Goal: Information Seeking & Learning: Find specific fact

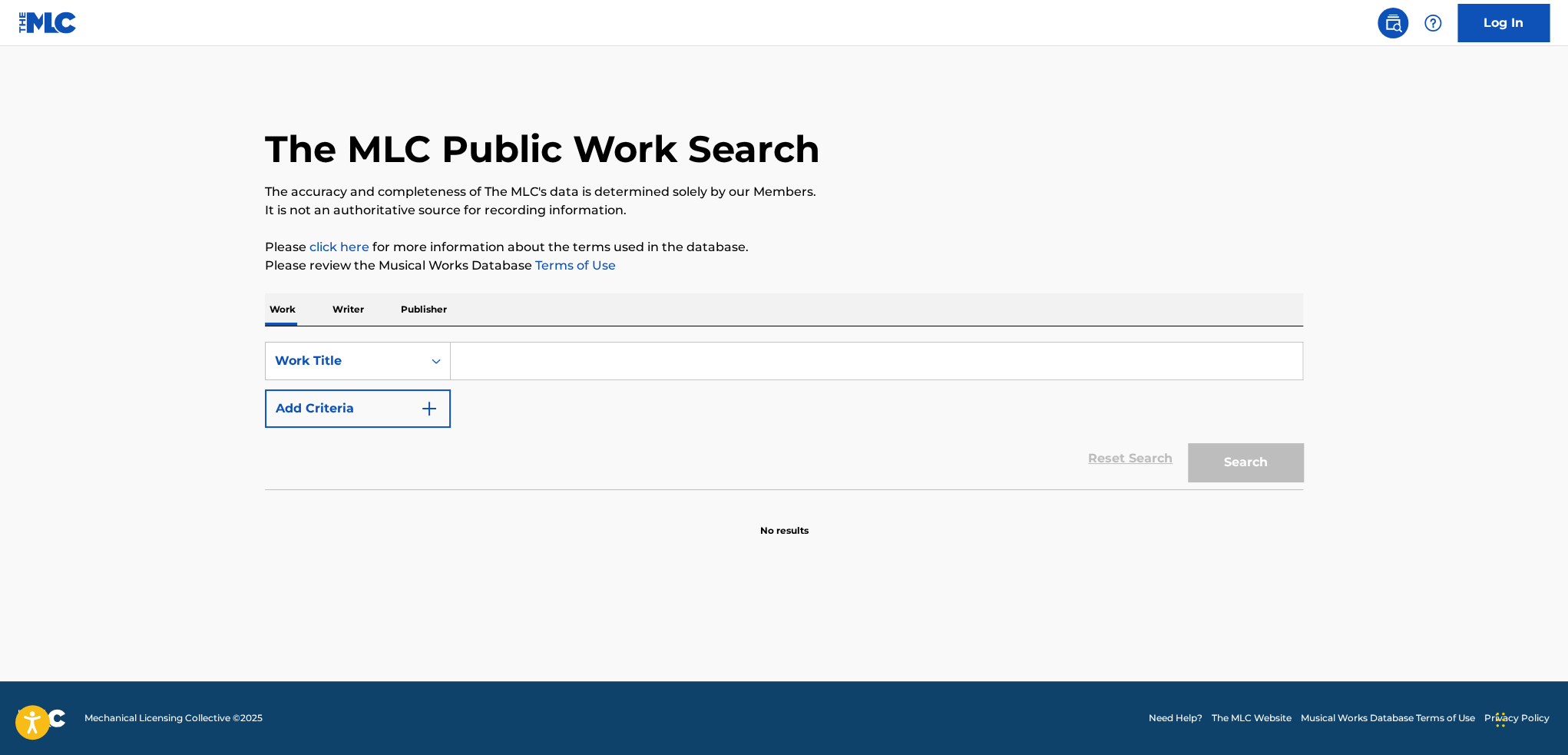
click at [745, 360] on input "Search Form" at bounding box center [876, 361] width 851 height 37
type input "second song"
click at [1188, 443] on button "Search" at bounding box center [1245, 461] width 115 height 38
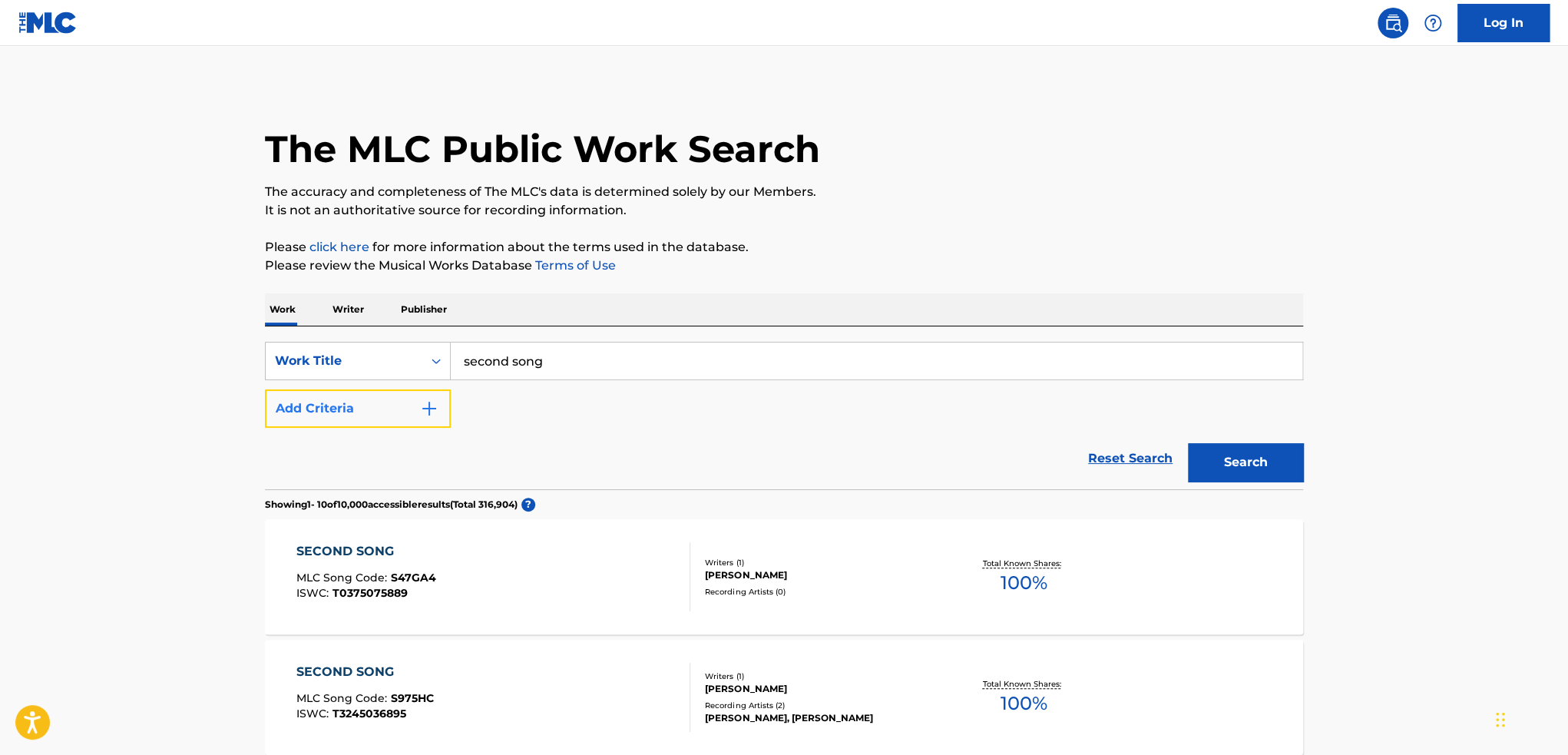
click at [390, 406] on button "Add Criteria" at bounding box center [358, 408] width 186 height 38
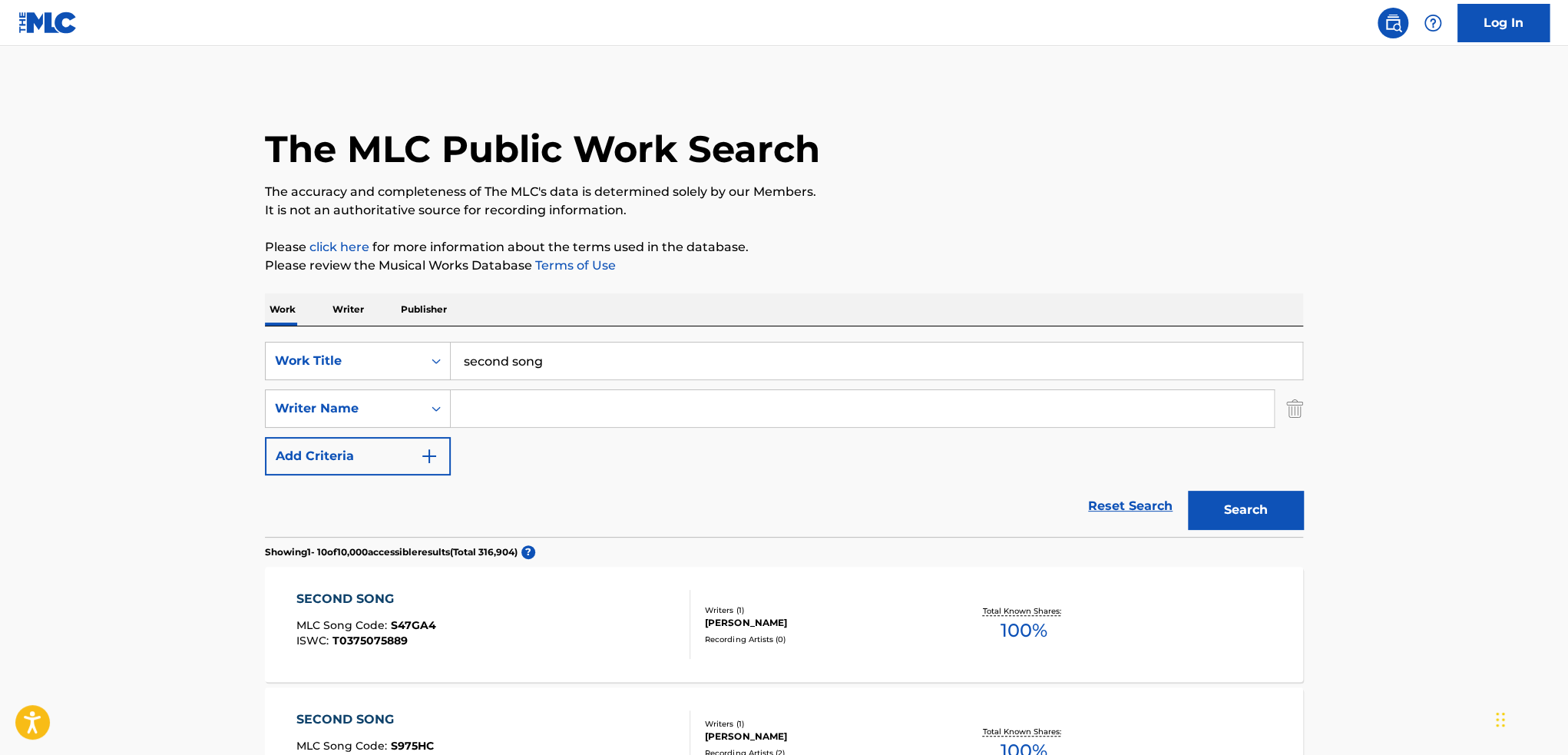
click at [533, 416] on input "Search Form" at bounding box center [862, 409] width 823 height 37
type input "smith"
click at [1188, 491] on button "Search" at bounding box center [1245, 509] width 115 height 38
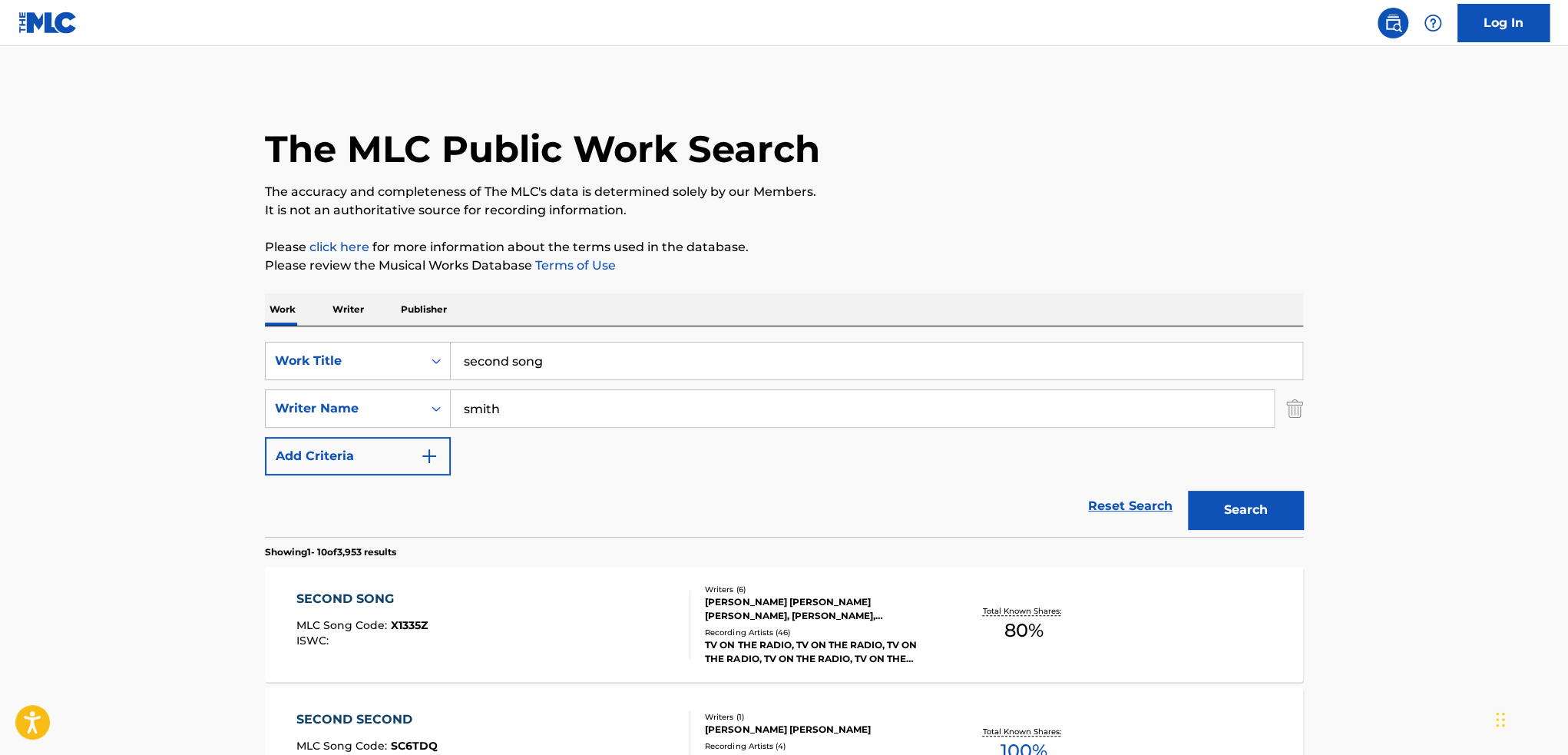
scroll to position [104, 0]
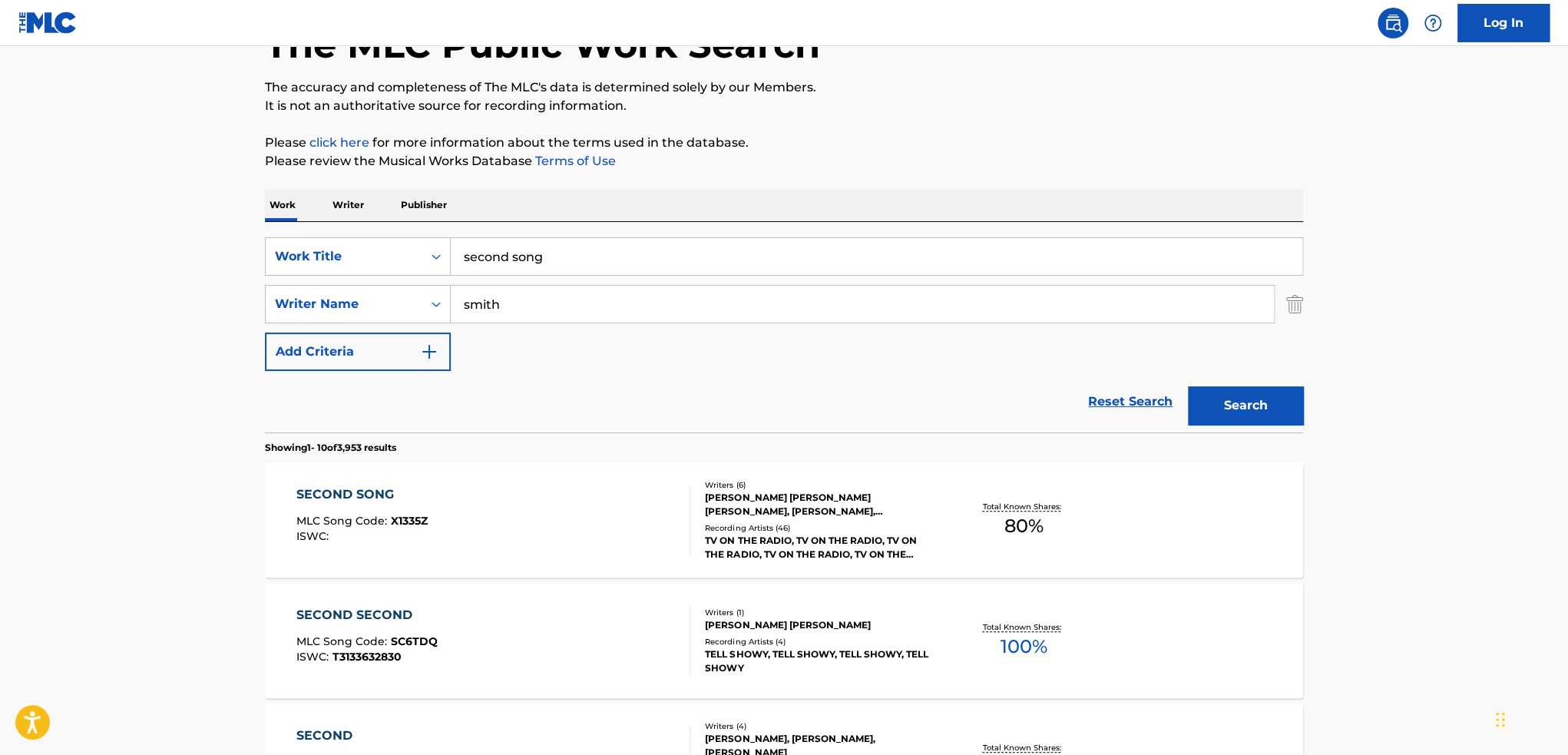
click at [791, 526] on div "Recording Artists ( 46 )" at bounding box center [821, 528] width 232 height 12
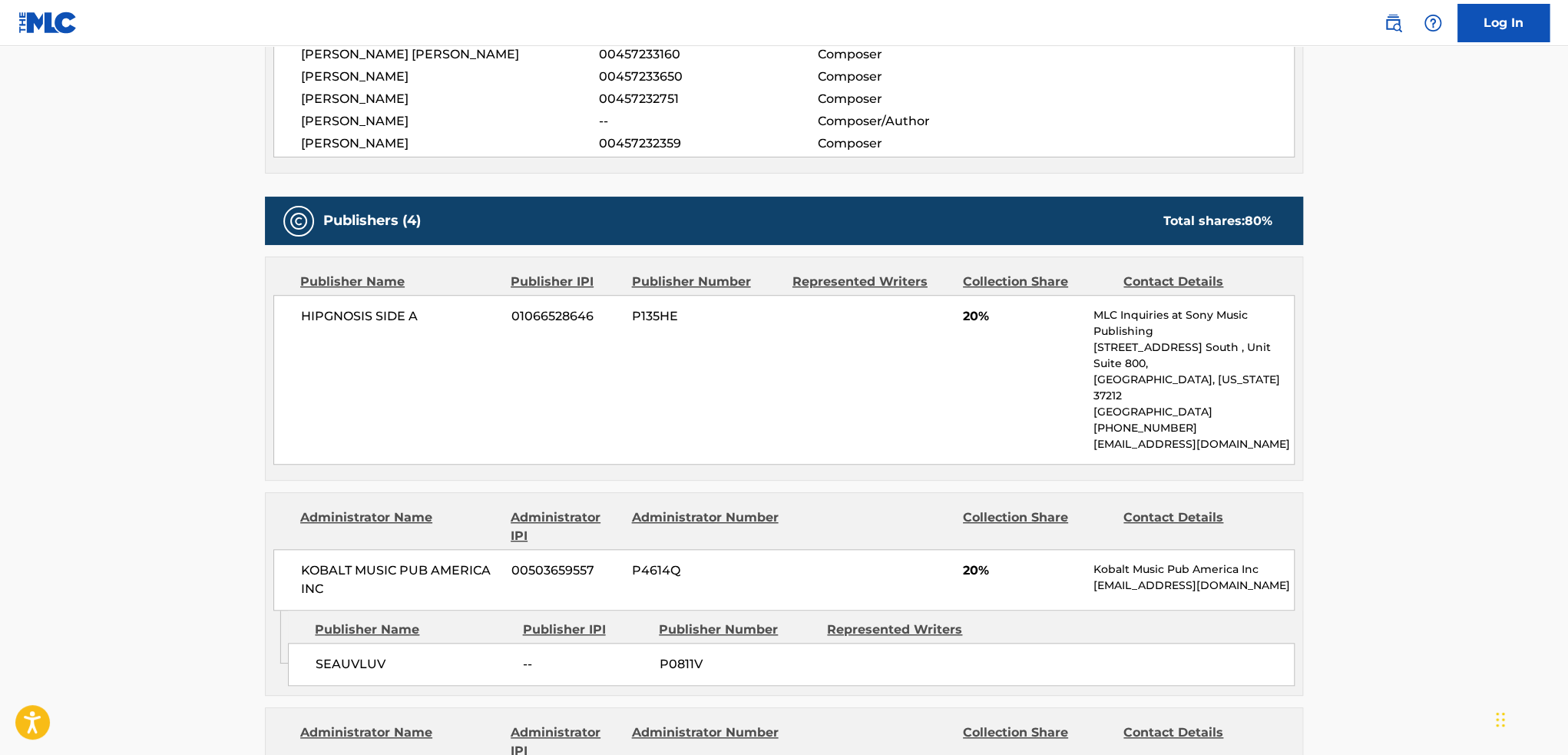
scroll to position [622, 0]
